Goal: Information Seeking & Learning: Learn about a topic

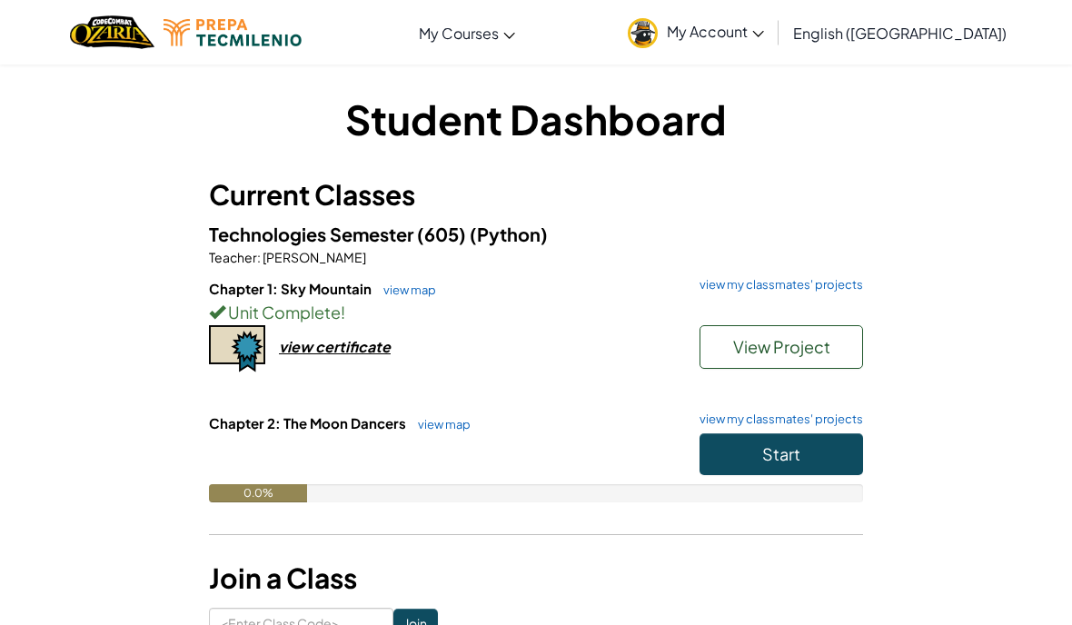
click at [740, 351] on span "View Project" at bounding box center [781, 346] width 97 height 21
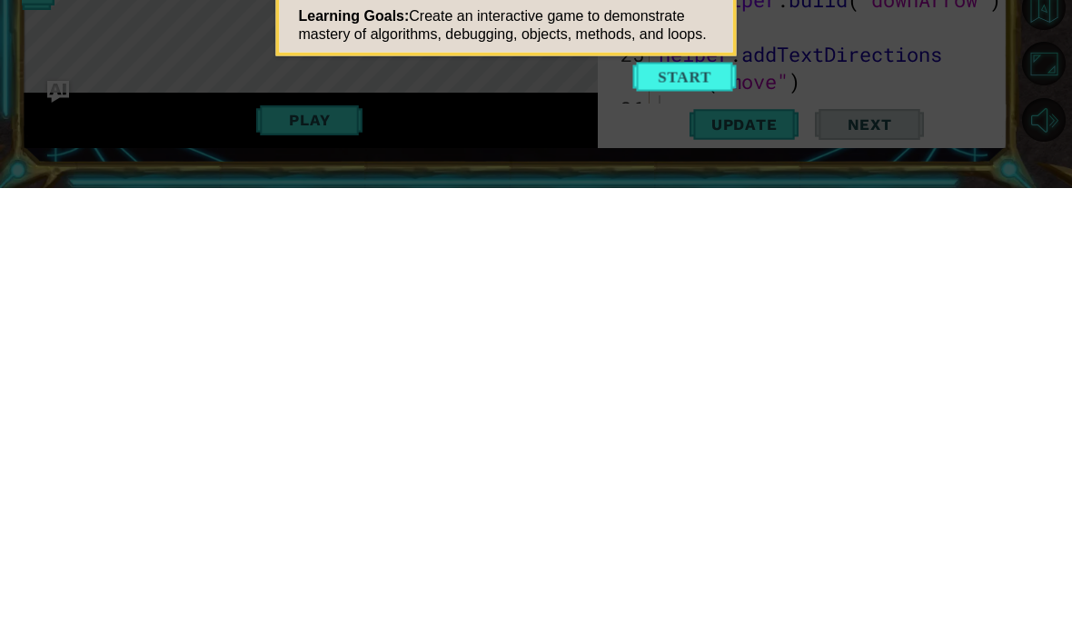
scroll to position [76, 0]
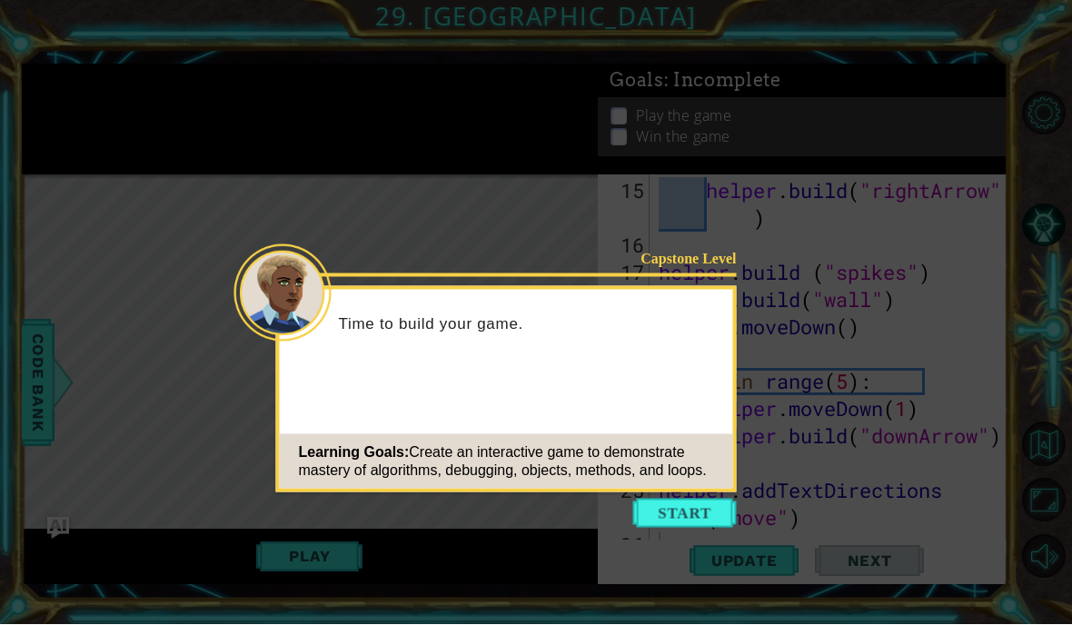
click at [663, 500] on button "Start" at bounding box center [685, 514] width 104 height 29
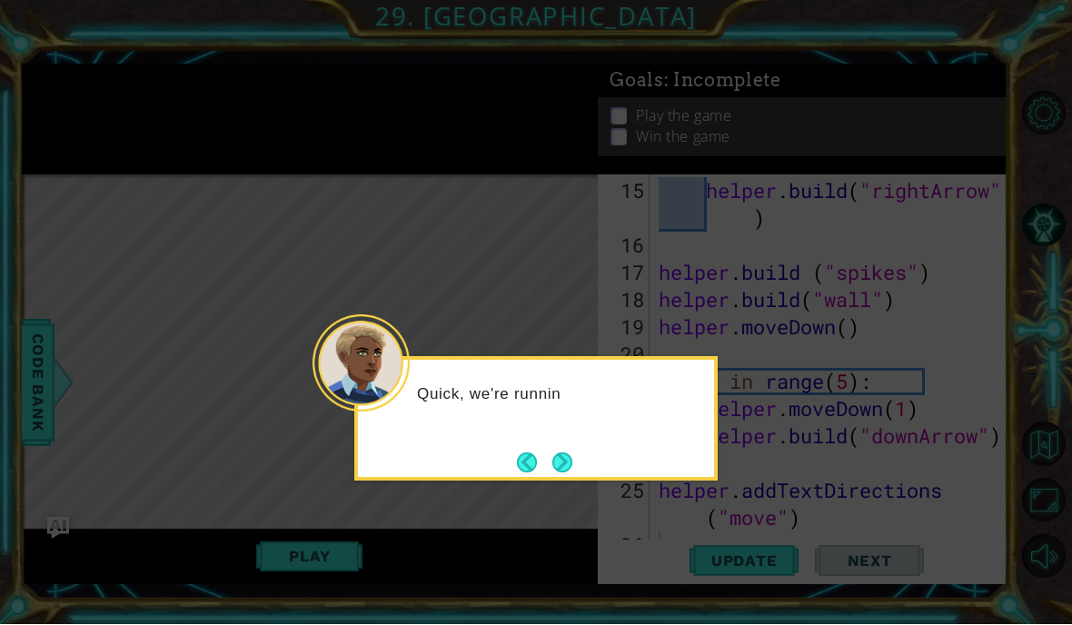
click at [560, 453] on button "Next" at bounding box center [562, 463] width 20 height 20
click at [572, 453] on button "Next" at bounding box center [562, 463] width 20 height 20
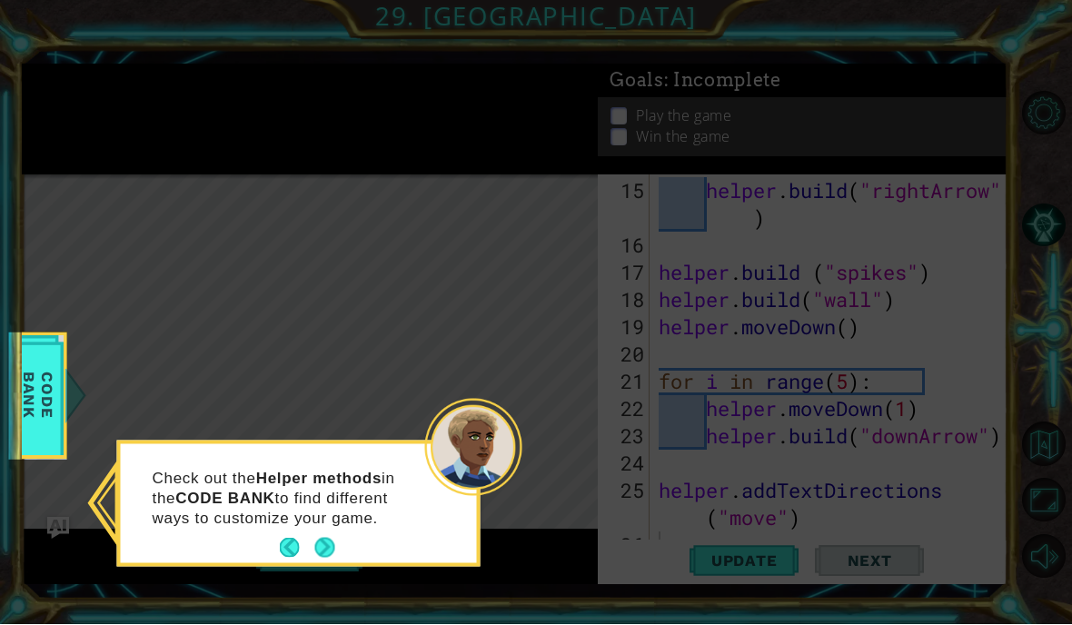
click at [326, 539] on button "Next" at bounding box center [325, 549] width 20 height 20
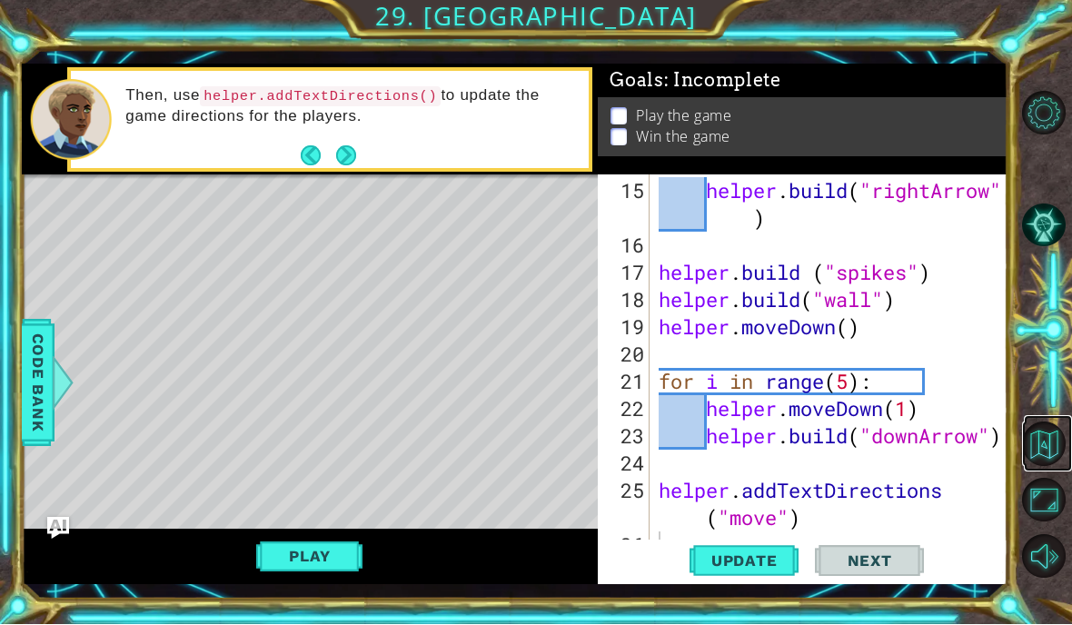
click at [1039, 466] on button "Back to Map" at bounding box center [1044, 444] width 44 height 44
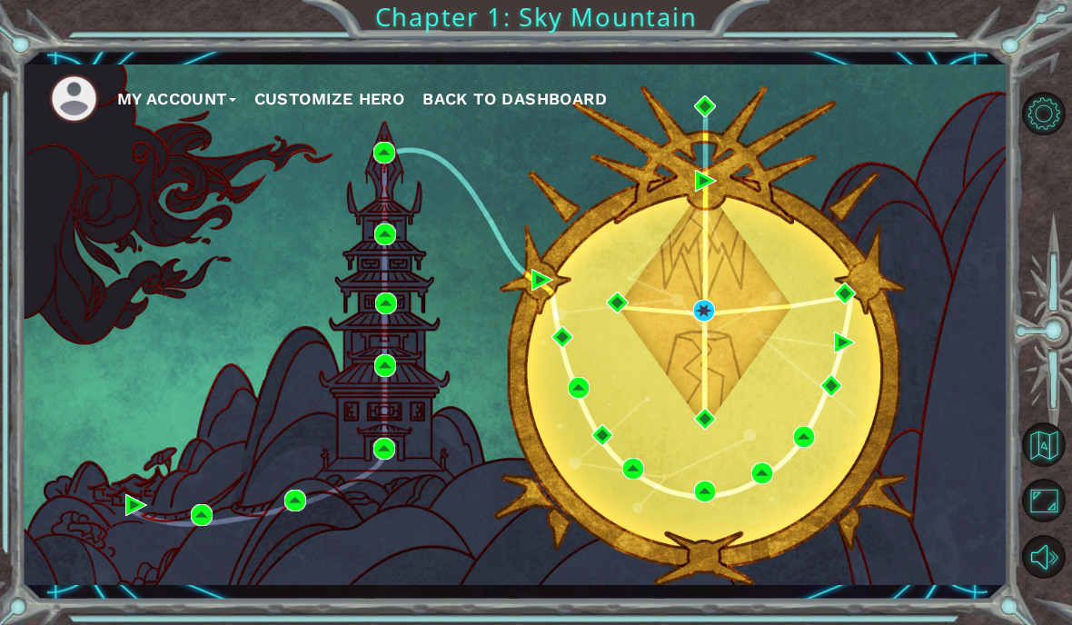
click at [633, 542] on div "My Account Customize Hero Back to Dashboard" at bounding box center [515, 325] width 987 height 521
click at [626, 544] on div "My Account Customize Hero Back to Dashboard" at bounding box center [515, 325] width 987 height 521
click at [634, 541] on div "My Account Customize Hero Back to Dashboard" at bounding box center [515, 325] width 987 height 521
click at [631, 543] on div "My Account Customize Hero Back to Dashboard" at bounding box center [515, 325] width 987 height 521
click at [639, 565] on div "My Account Customize Hero Back to Dashboard" at bounding box center [515, 325] width 987 height 521
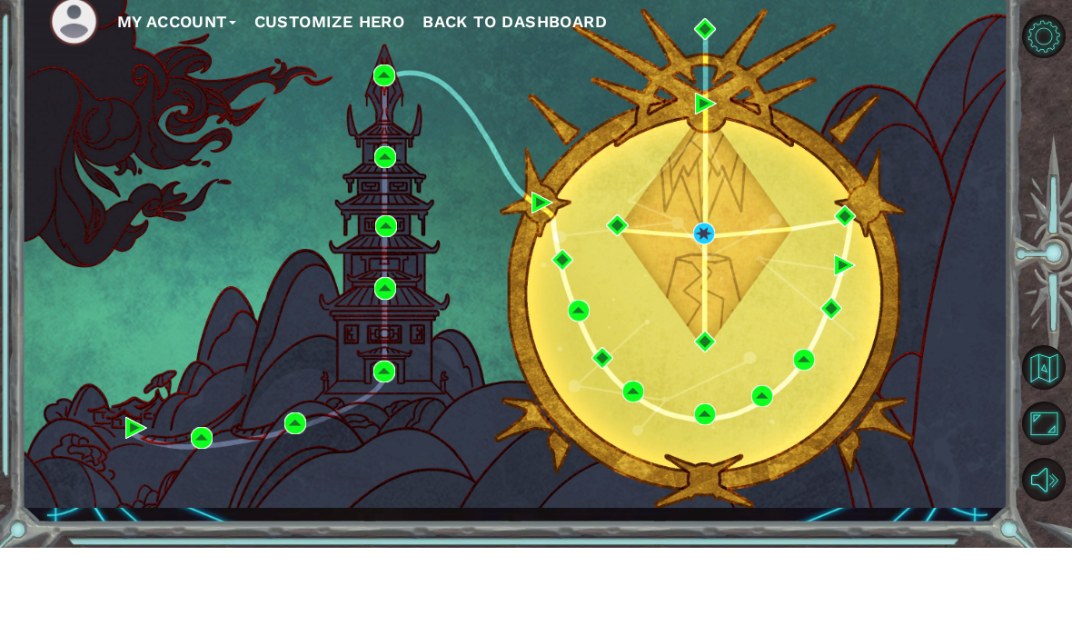
click at [620, 481] on div "My Account Customize Hero Back to Dashboard" at bounding box center [515, 325] width 987 height 521
click at [644, 471] on div "My Account Customize Hero Back to Dashboard" at bounding box center [515, 325] width 987 height 521
click at [634, 442] on div "My Account Customize Hero Back to Dashboard" at bounding box center [515, 325] width 987 height 521
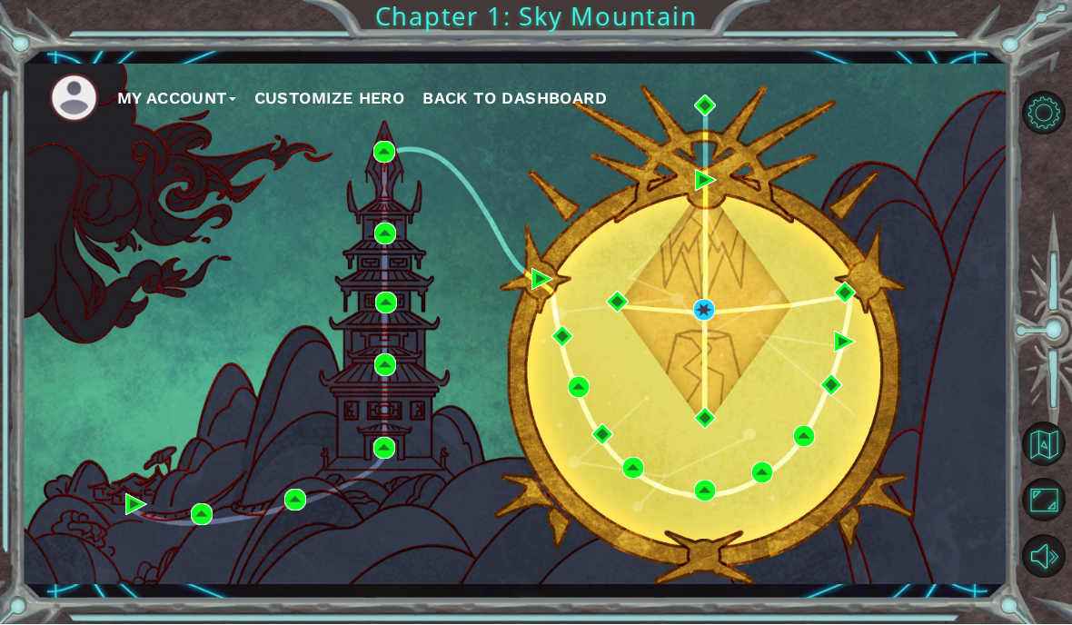
scroll to position [38, 0]
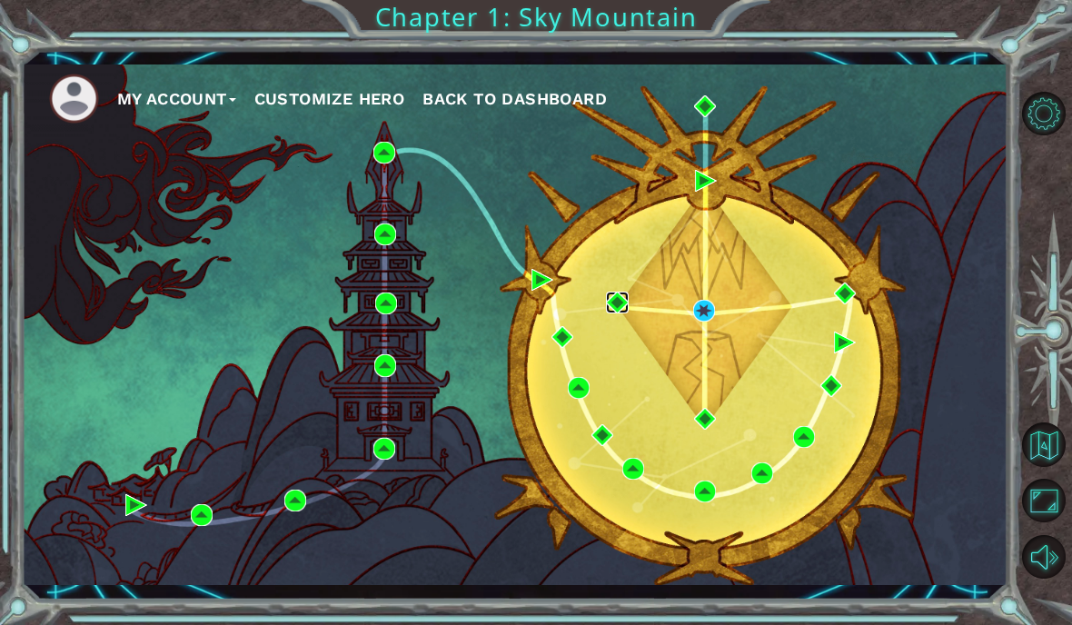
click at [621, 304] on img at bounding box center [617, 303] width 22 height 22
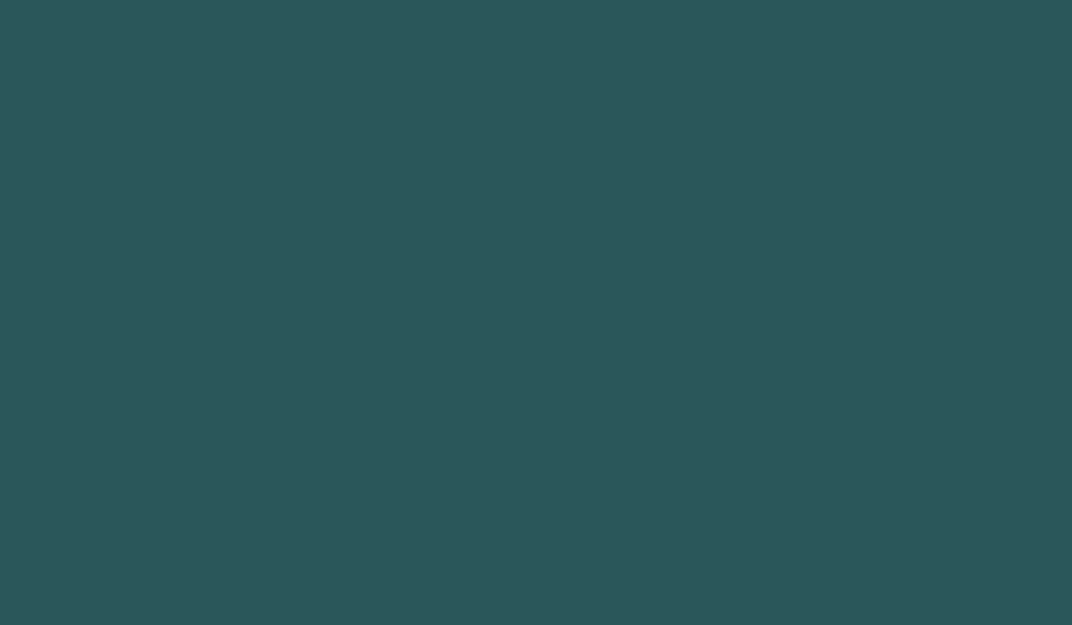
click at [634, 511] on body at bounding box center [536, 312] width 1072 height 625
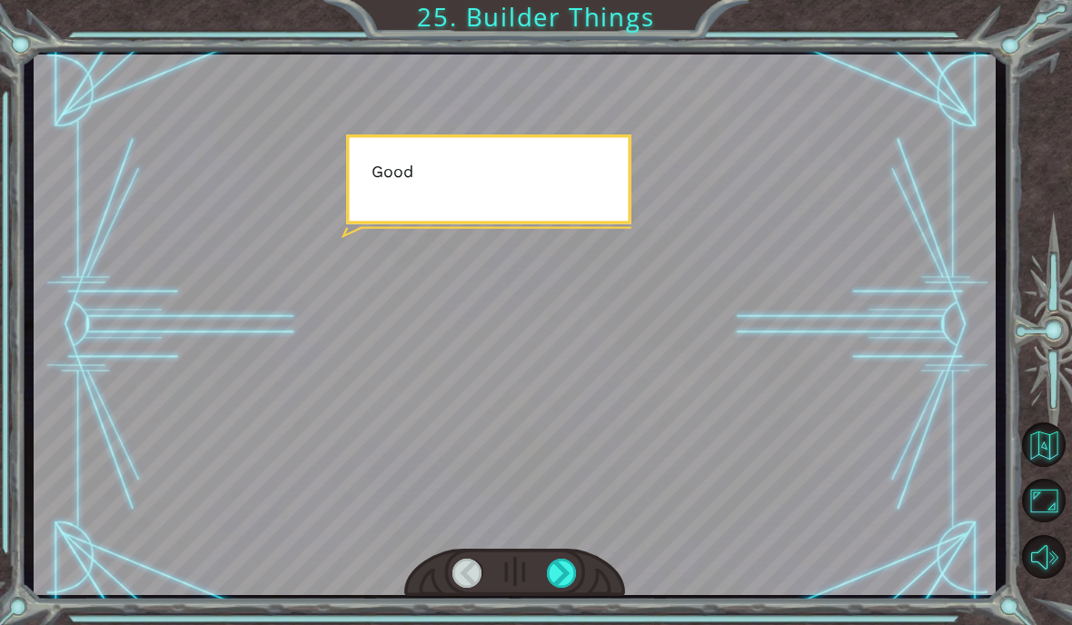
click at [1046, 522] on button "Maximize Browser" at bounding box center [1044, 501] width 44 height 44
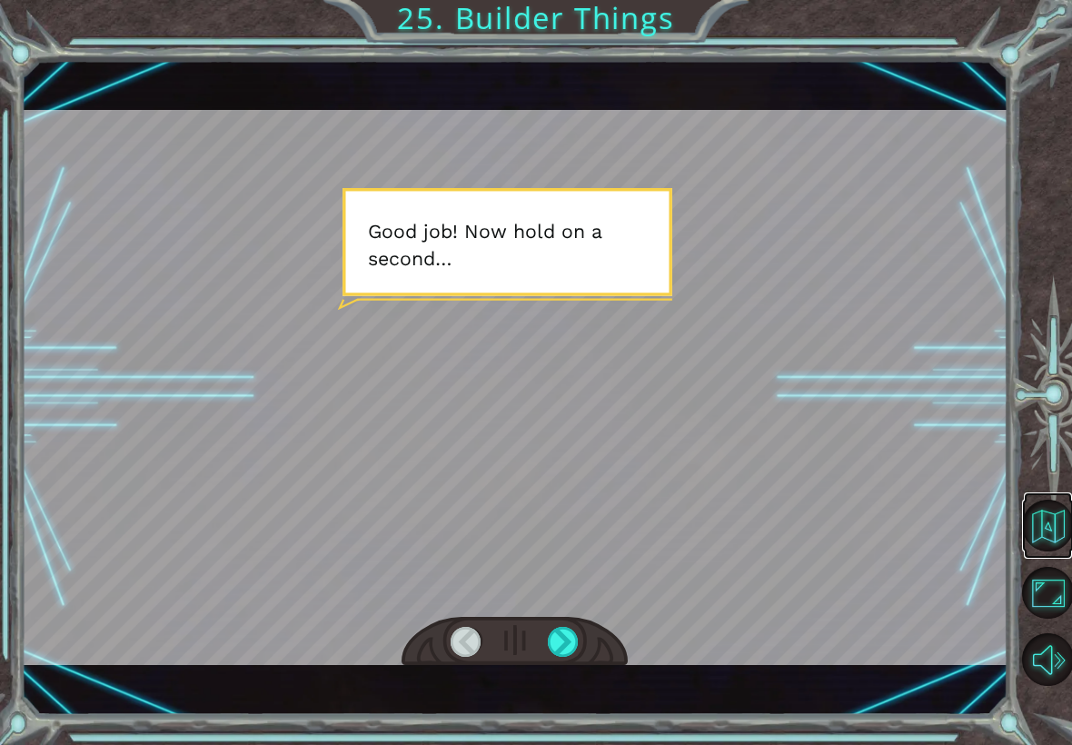
click at [1062, 524] on button "Back to Map" at bounding box center [1048, 526] width 52 height 52
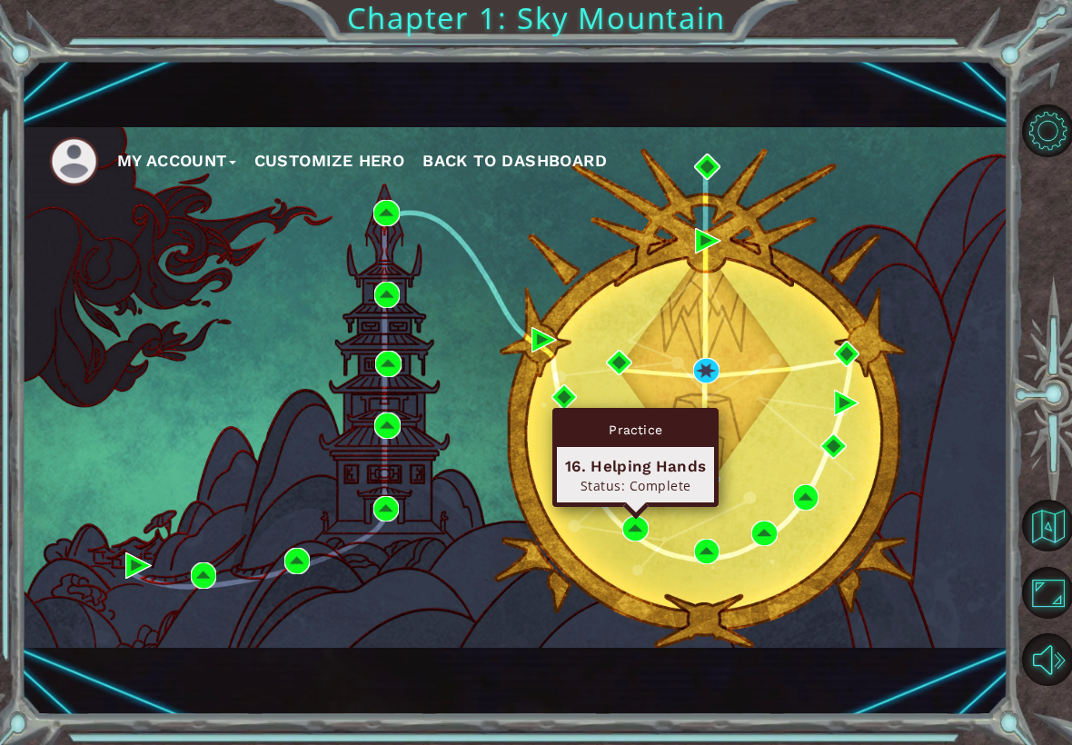
click at [654, 487] on div "Status: Complete" at bounding box center [635, 485] width 141 height 17
click at [611, 429] on div "Practice" at bounding box center [635, 429] width 157 height 35
click at [646, 422] on div "Practice" at bounding box center [635, 429] width 157 height 35
click at [639, 437] on div "Practice" at bounding box center [635, 429] width 157 height 35
click at [636, 466] on div "16. Helping Hands" at bounding box center [635, 466] width 141 height 22
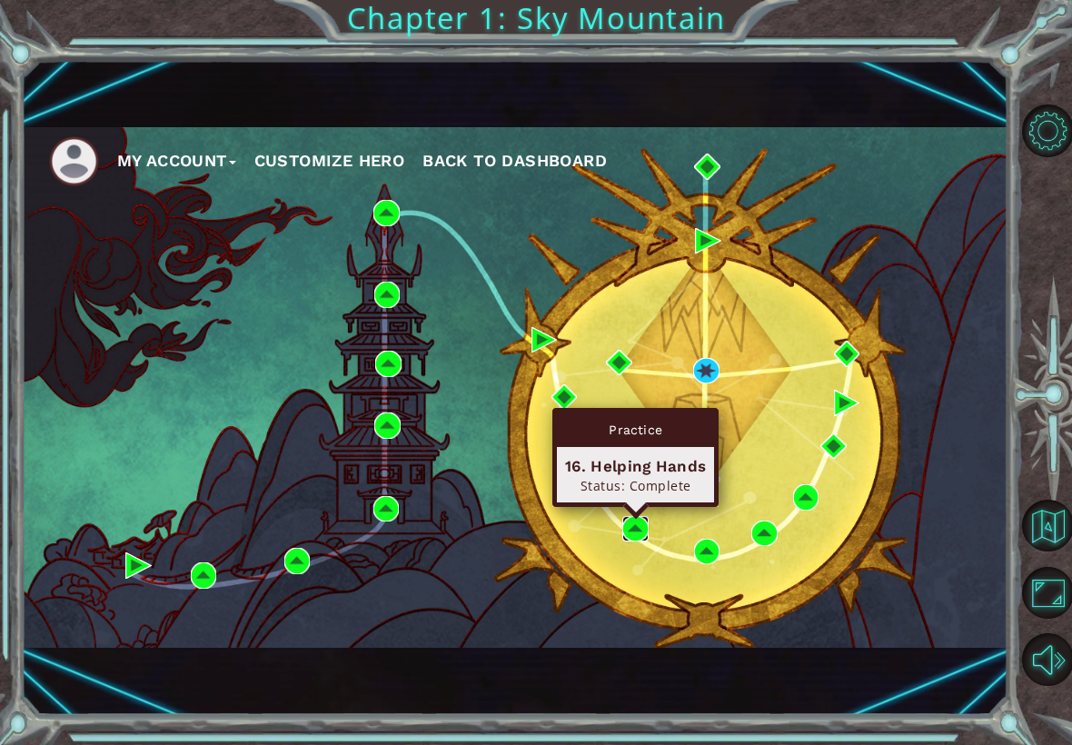
click at [631, 516] on img at bounding box center [635, 529] width 26 height 26
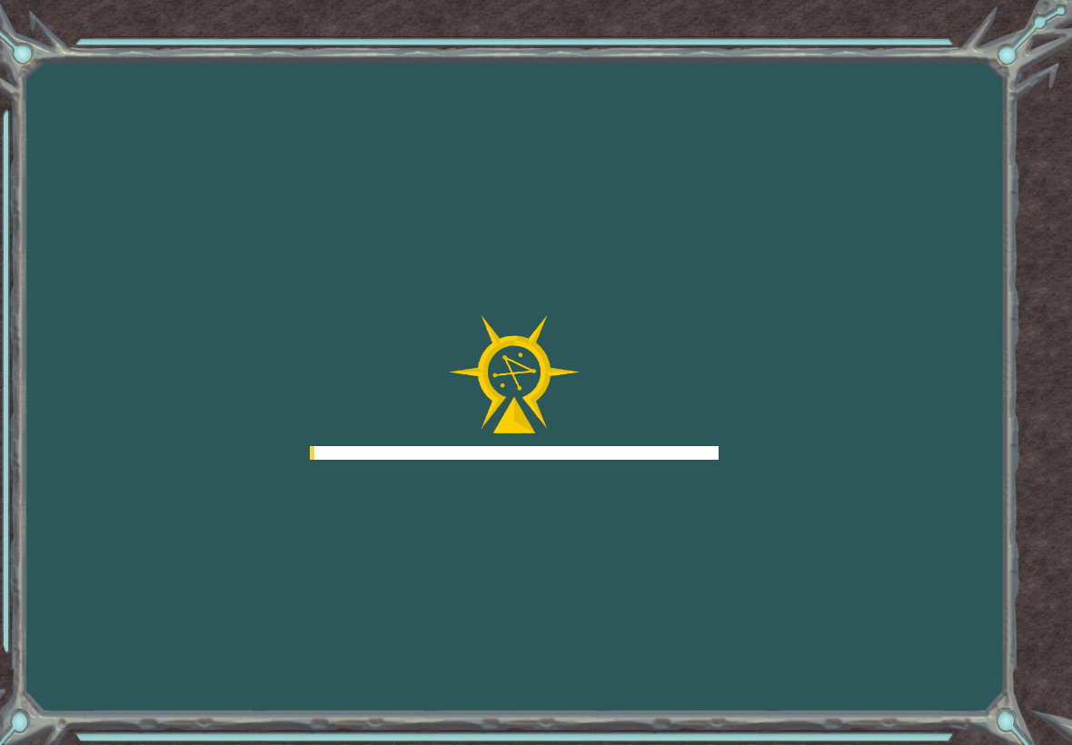
click at [631, 476] on div "Goals Error loading from server. Try refreshing the page. You'll need to join a…" at bounding box center [536, 372] width 1072 height 745
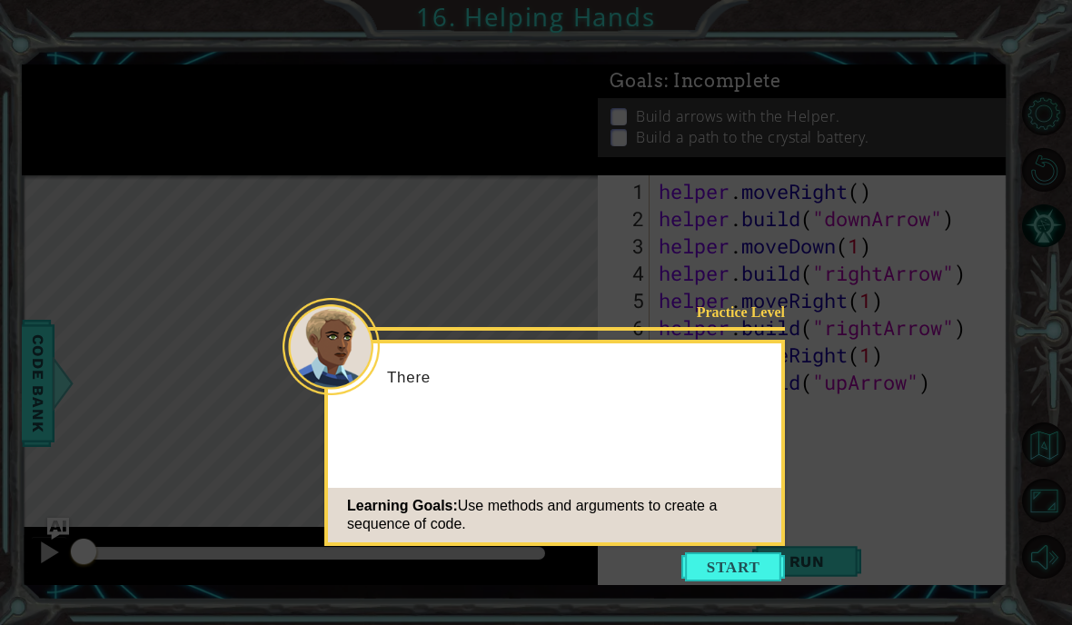
scroll to position [38, 0]
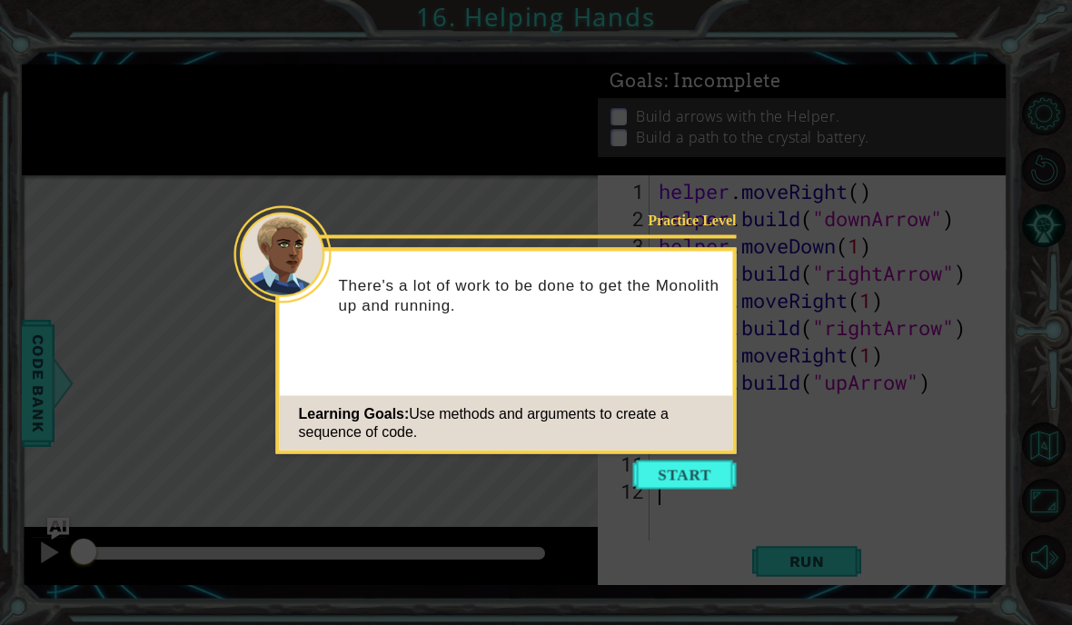
click at [654, 461] on button "Start" at bounding box center [685, 475] width 104 height 29
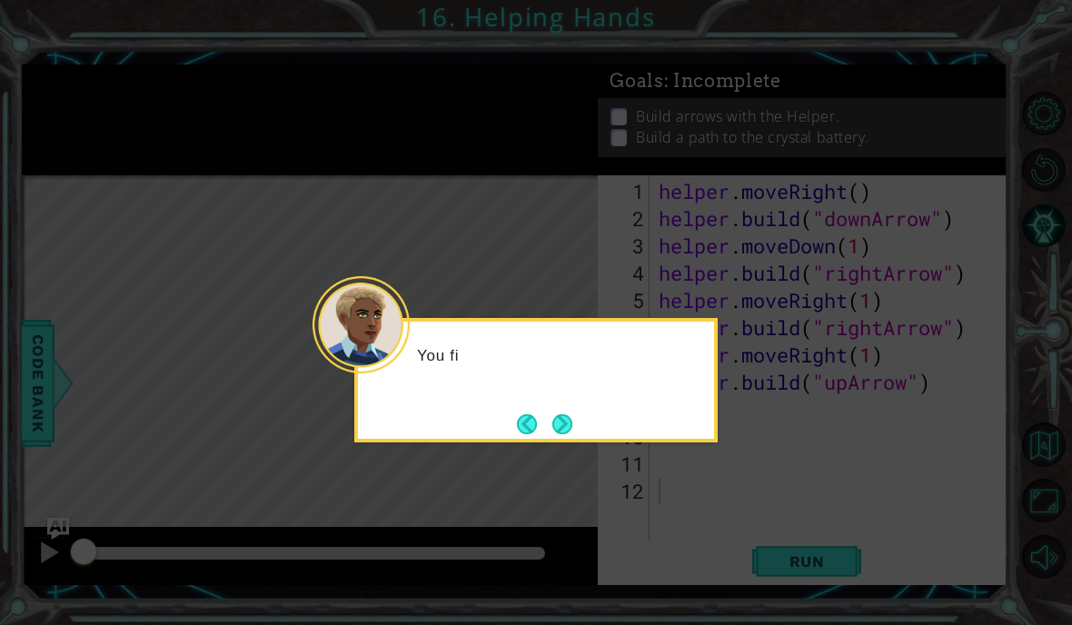
click at [566, 414] on button "Next" at bounding box center [562, 424] width 20 height 20
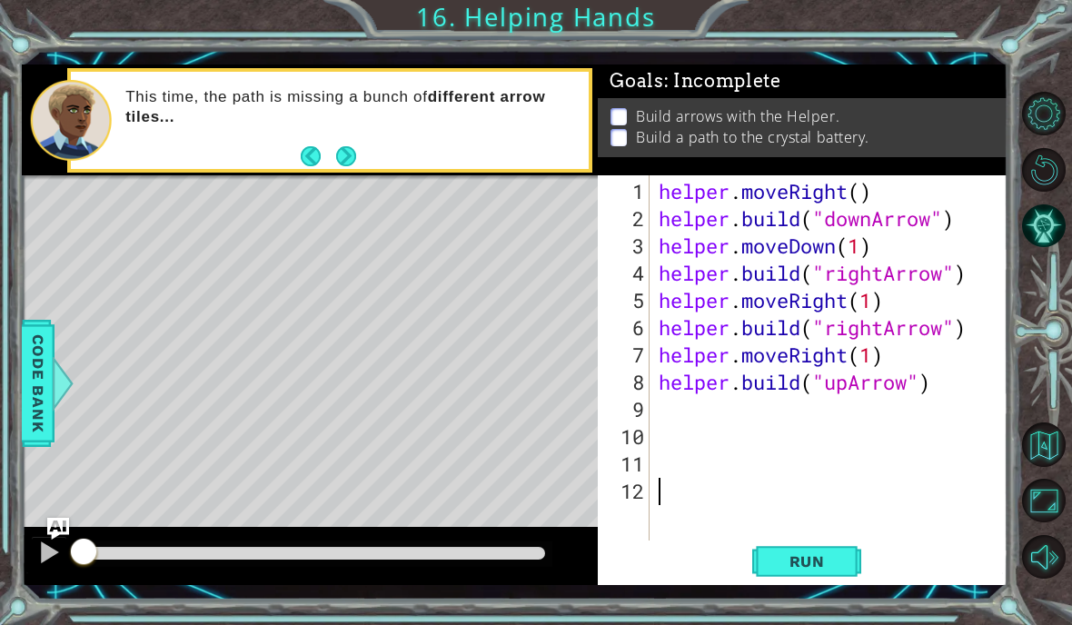
click at [797, 563] on span "Run" at bounding box center [807, 561] width 72 height 18
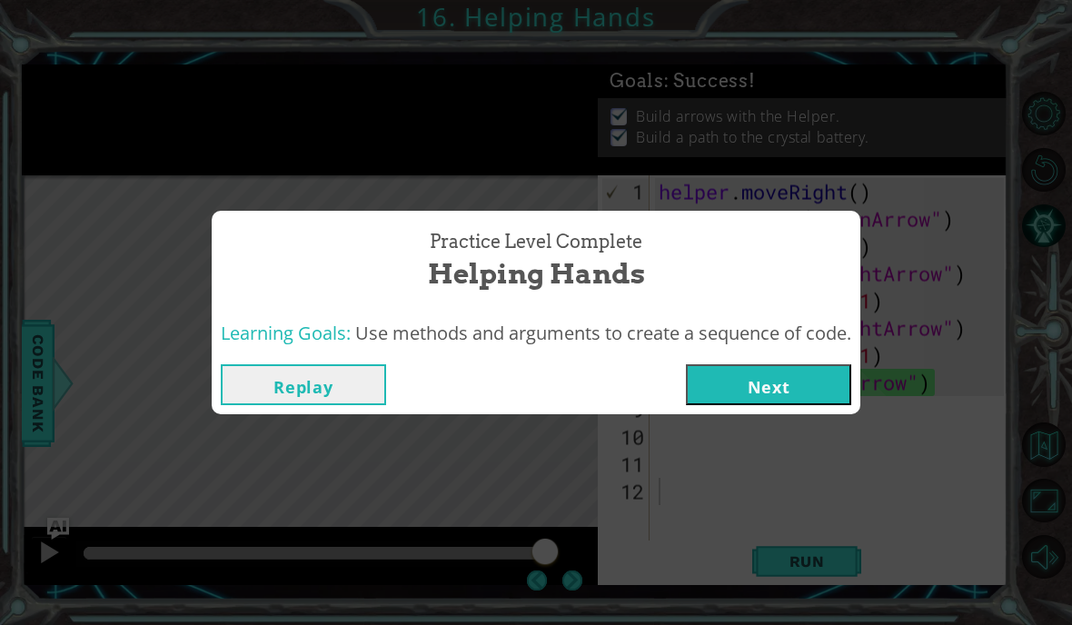
scroll to position [0, 0]
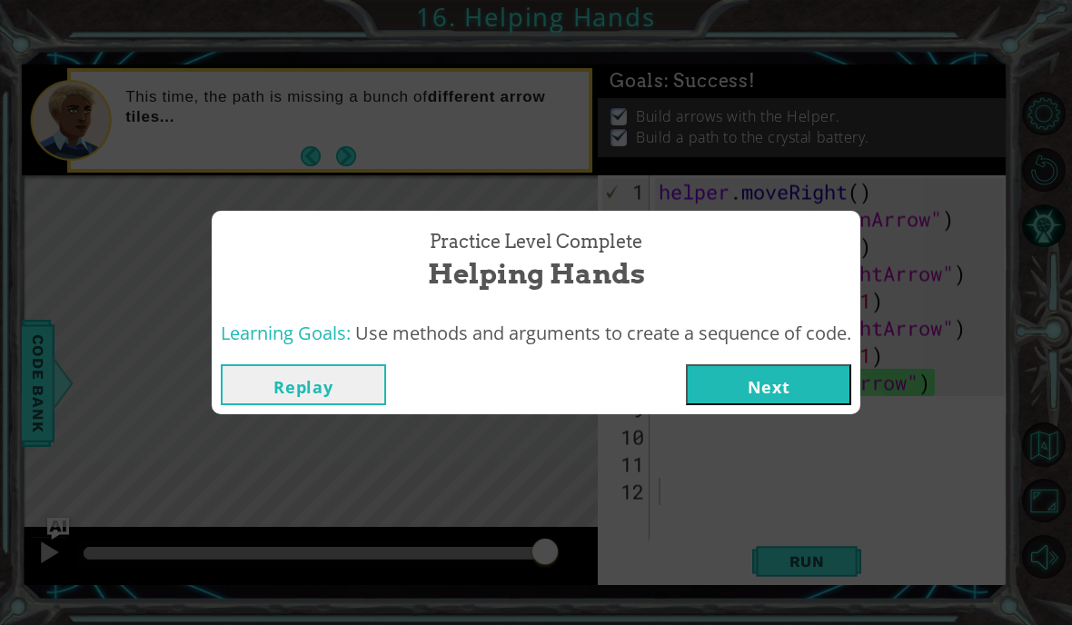
click at [340, 379] on button "Replay" at bounding box center [303, 384] width 165 height 41
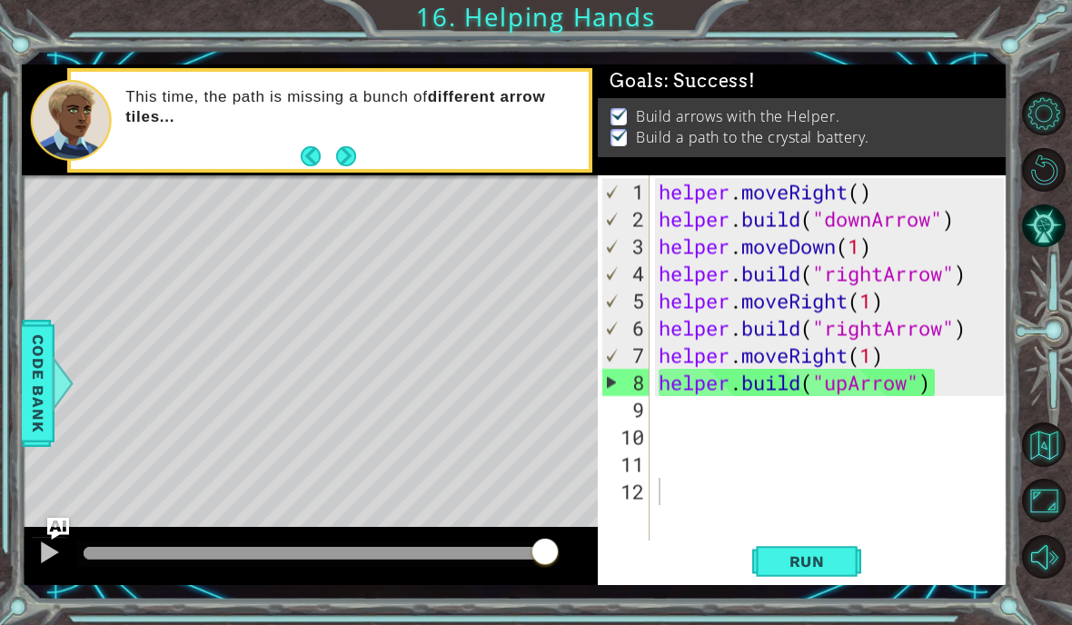
click at [849, 575] on button "Run" at bounding box center [806, 561] width 109 height 41
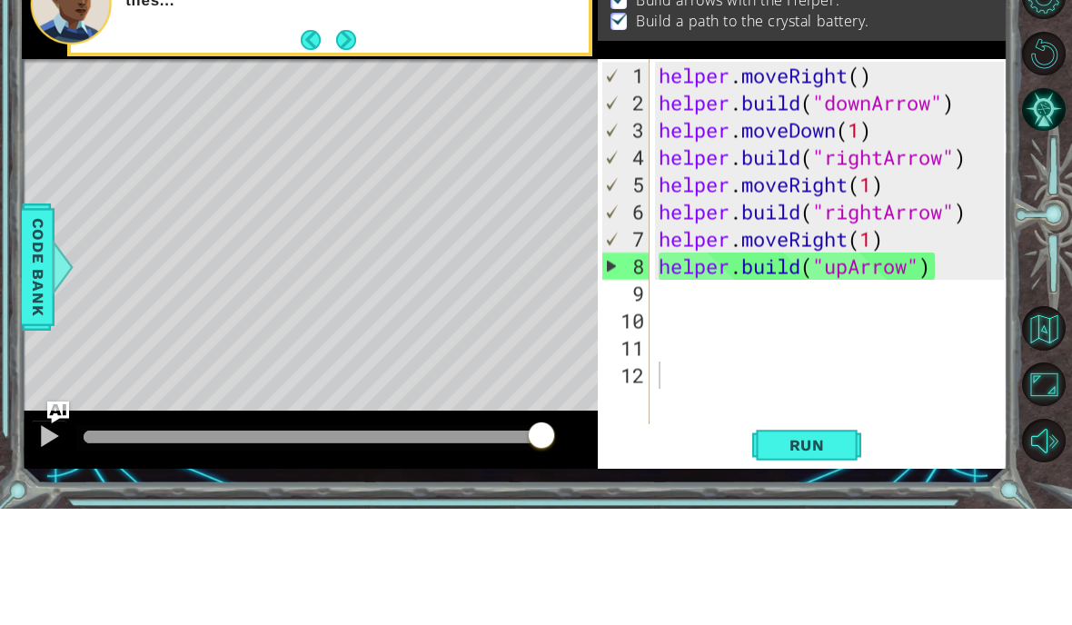
scroll to position [76, 0]
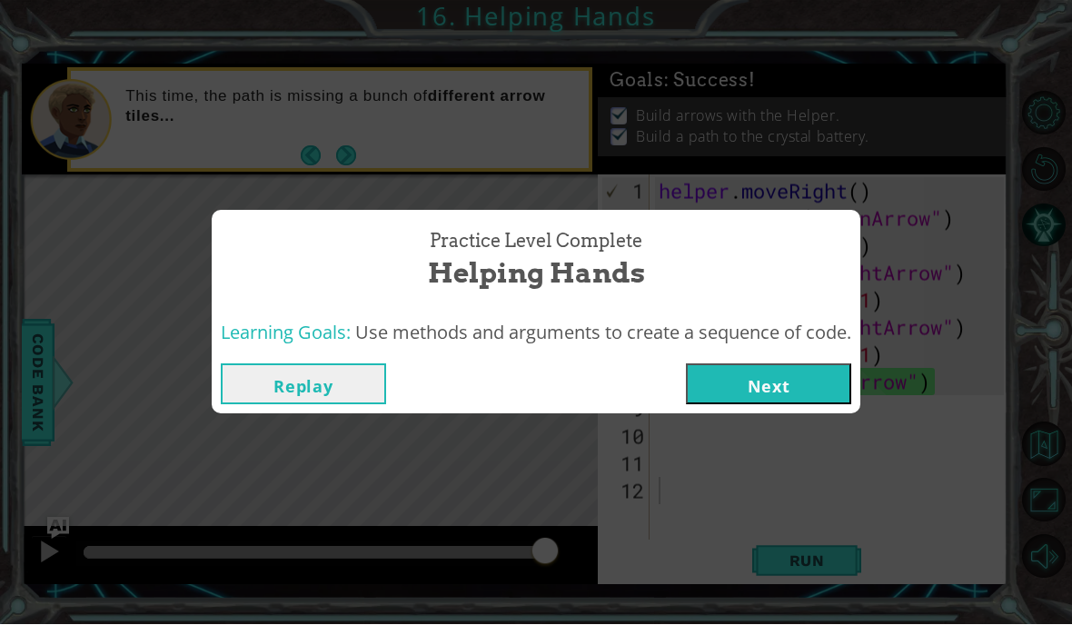
click at [807, 390] on button "Next" at bounding box center [768, 384] width 165 height 41
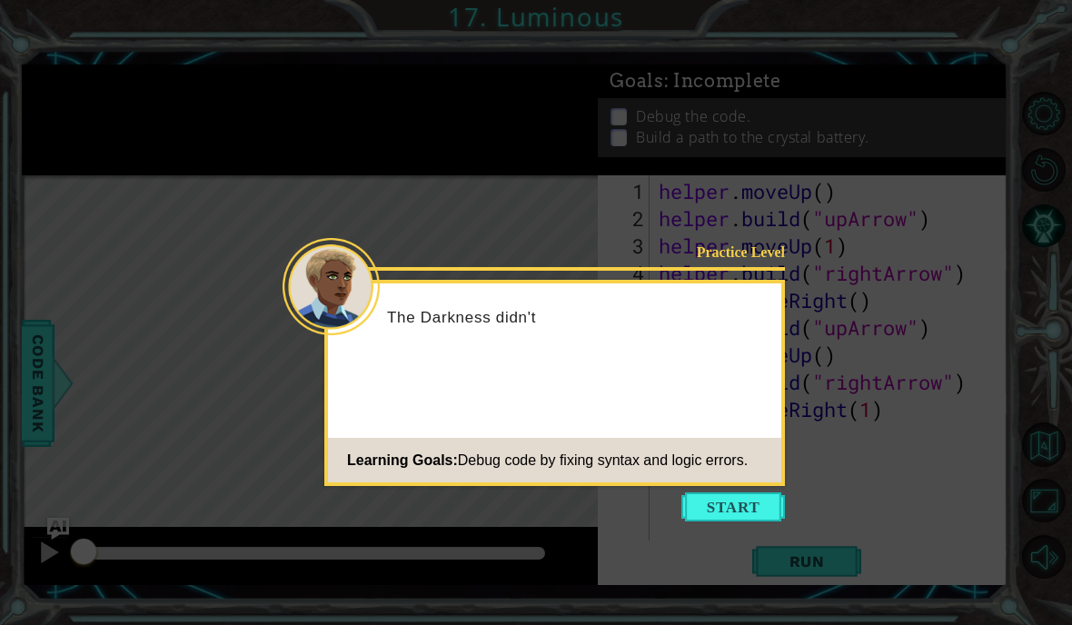
click at [768, 518] on button "Start" at bounding box center [733, 506] width 104 height 29
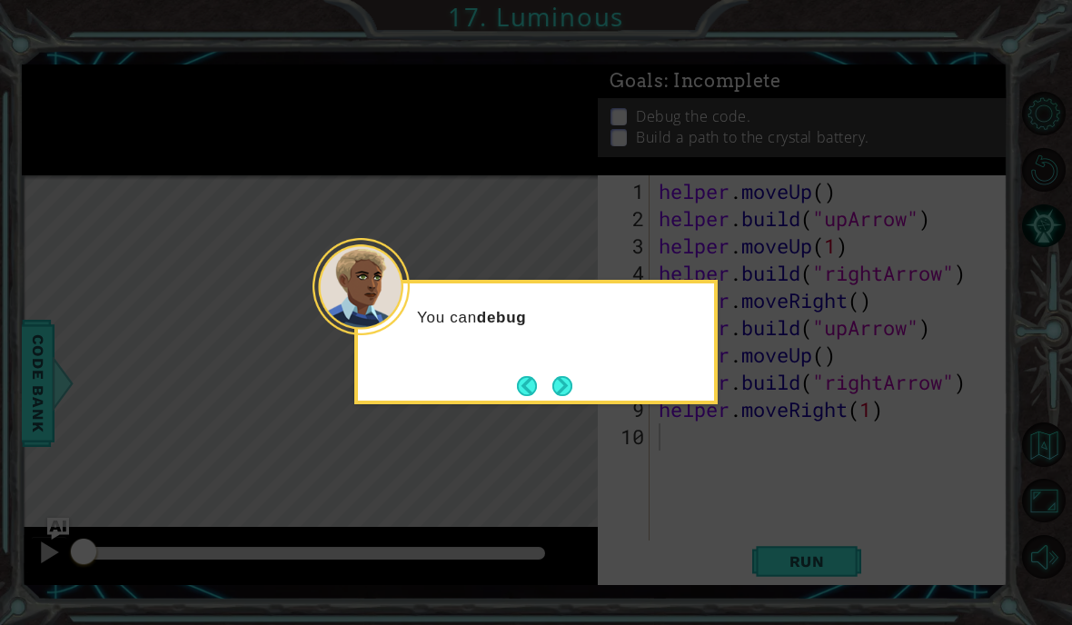
click at [559, 396] on button "Next" at bounding box center [562, 386] width 20 height 20
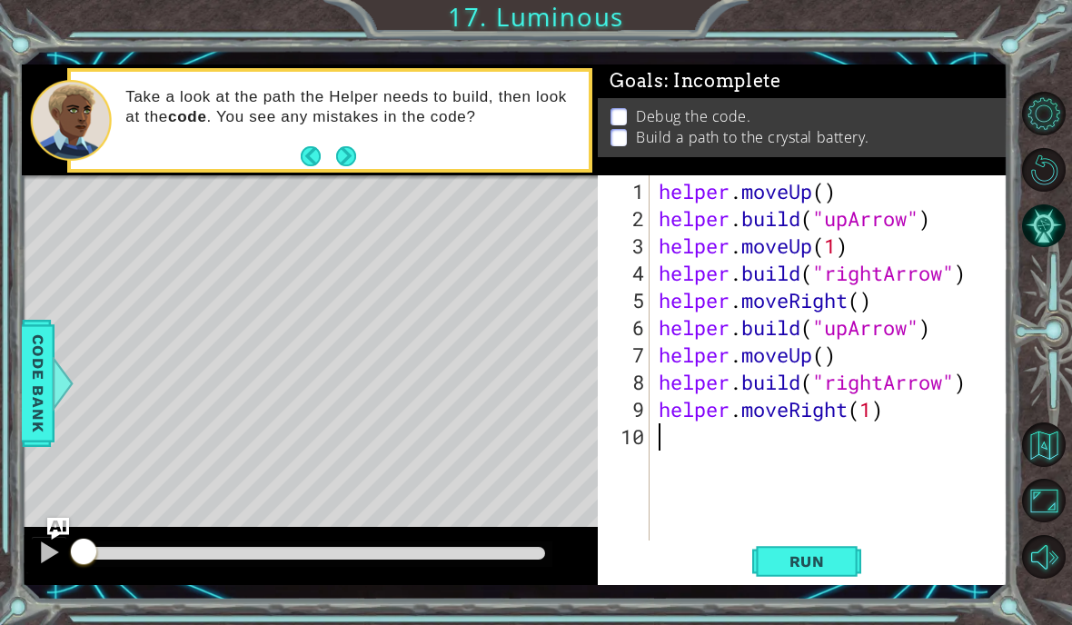
scroll to position [76, 0]
